Goal: Transaction & Acquisition: Purchase product/service

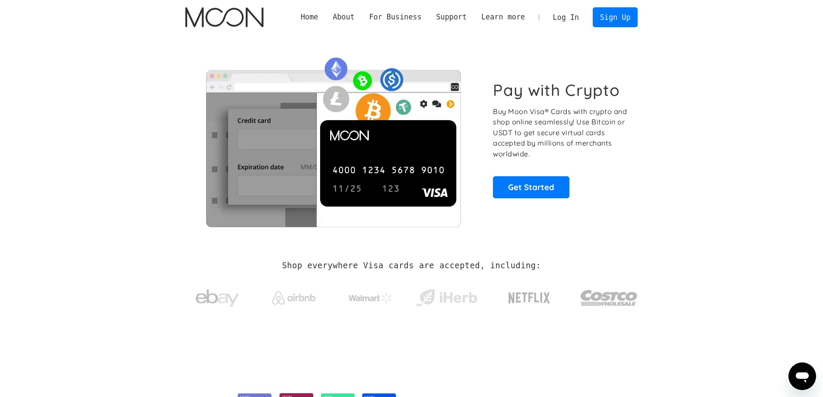
click at [575, 15] on link "Log In" at bounding box center [565, 17] width 41 height 19
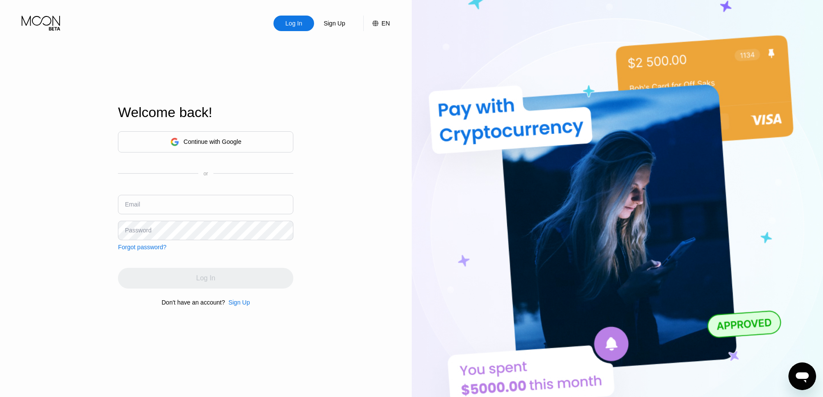
click at [239, 142] on div "Continue with Google" at bounding box center [213, 141] width 58 height 7
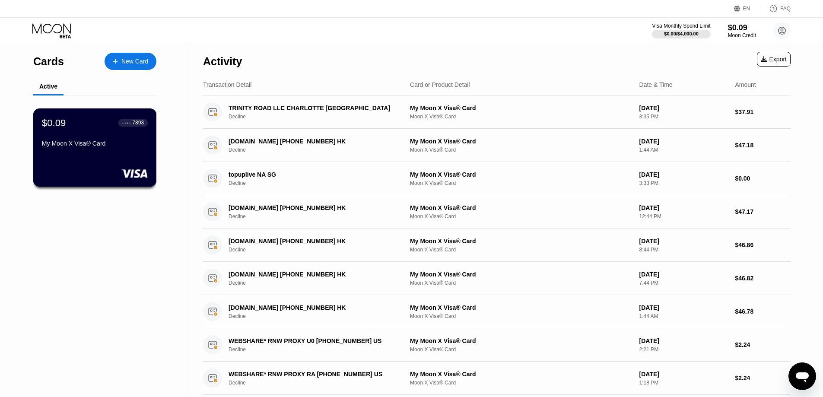
drag, startPoint x: 127, startPoint y: 145, endPoint x: 132, endPoint y: 155, distance: 10.6
click at [132, 150] on div "My Moon X Visa® Card" at bounding box center [95, 145] width 106 height 10
drag, startPoint x: 112, startPoint y: 161, endPoint x: 42, endPoint y: 249, distance: 112.1
click at [42, 249] on div "Cards New Card Active $0.09 ● ● ● ● 7893 My Moon X Visa® Card" at bounding box center [95, 292] width 190 height 497
click at [139, 58] on div "New Card" at bounding box center [134, 61] width 27 height 7
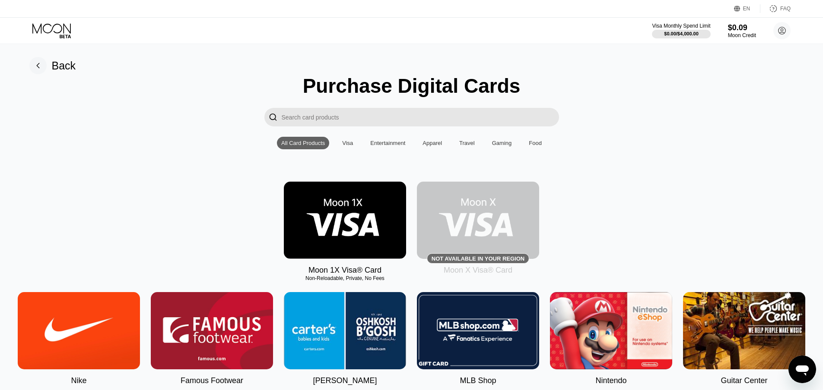
click at [314, 225] on img at bounding box center [345, 220] width 122 height 77
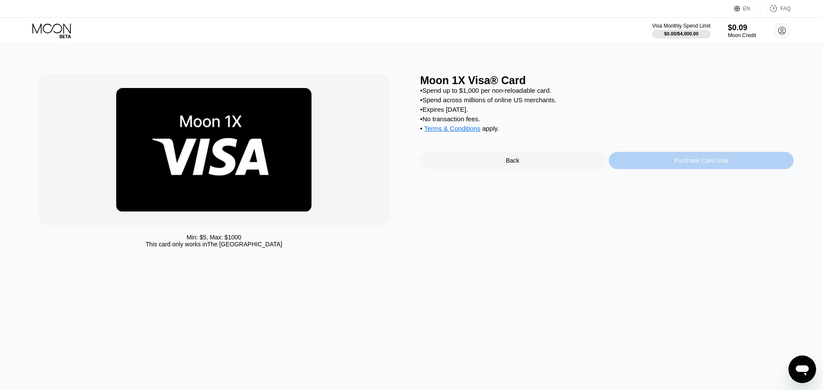
click at [652, 169] on div "Purchase Card Now" at bounding box center [700, 160] width 185 height 17
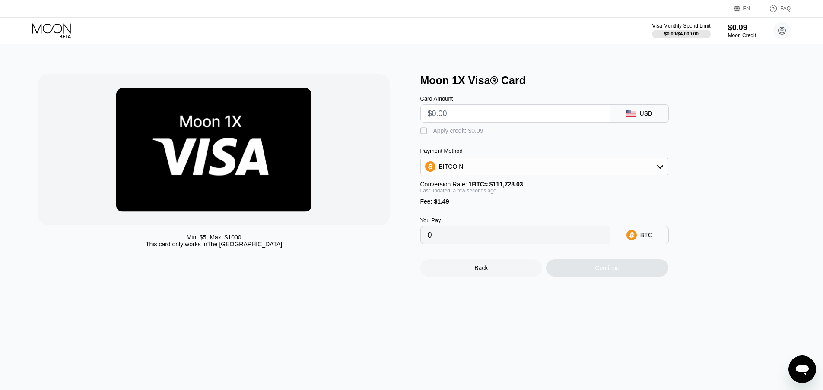
click at [510, 113] on input "text" at bounding box center [514, 113] width 175 height 17
click at [634, 117] on icon at bounding box center [630, 113] width 9 height 7
click at [620, 174] on div "BITCOIN" at bounding box center [544, 166] width 247 height 17
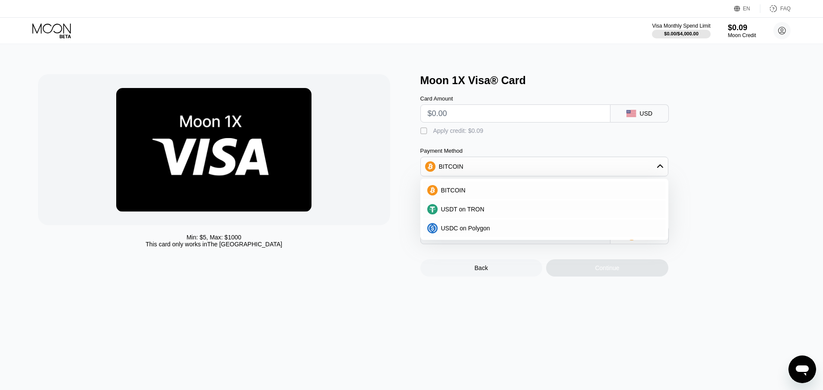
click at [625, 164] on div "BITCOIN" at bounding box center [544, 166] width 247 height 17
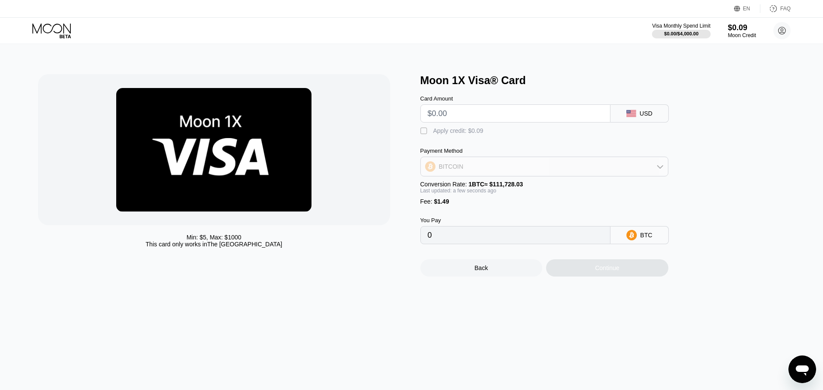
click at [649, 163] on div "BITCOIN" at bounding box center [544, 166] width 247 height 17
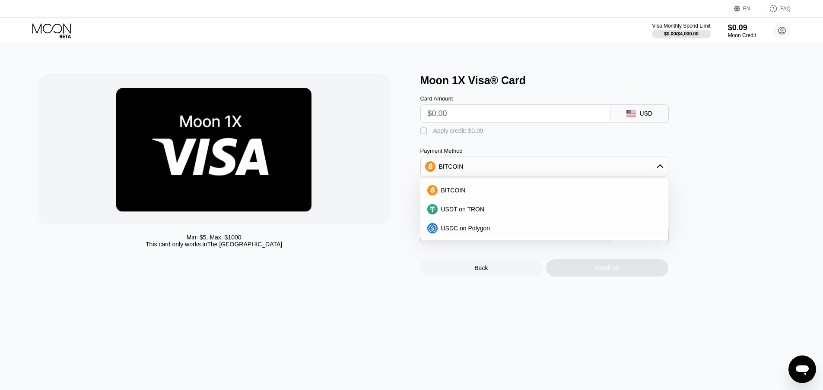
click at [695, 178] on div "Card Amount USD  Apply credit: $0.09 Payment Method BITCOIN BITCOIN USDT on TR…" at bounding box center [558, 166] width 276 height 158
click at [652, 172] on div "BITCOIN" at bounding box center [544, 166] width 247 height 17
